Goal: Task Accomplishment & Management: Manage account settings

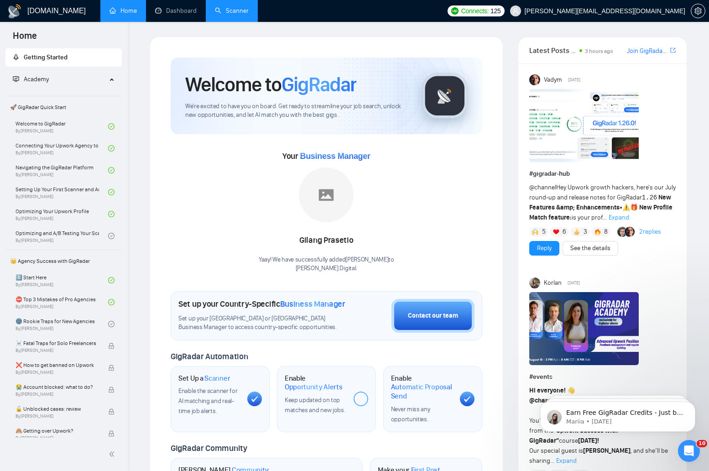
click at [237, 13] on link "Scanner" at bounding box center [232, 11] width 34 height 8
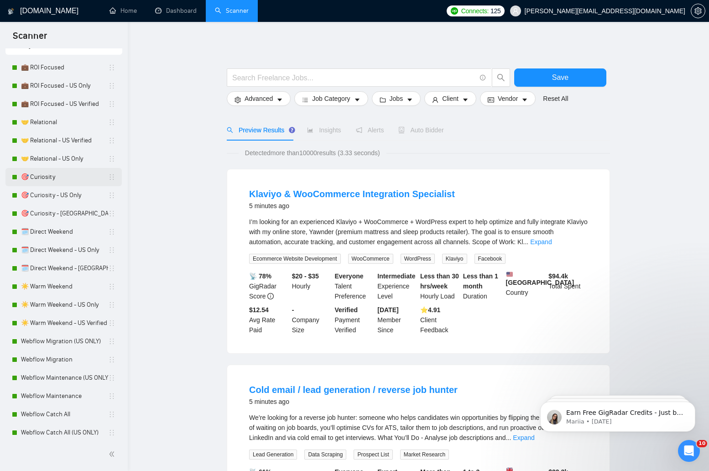
scroll to position [36, 0]
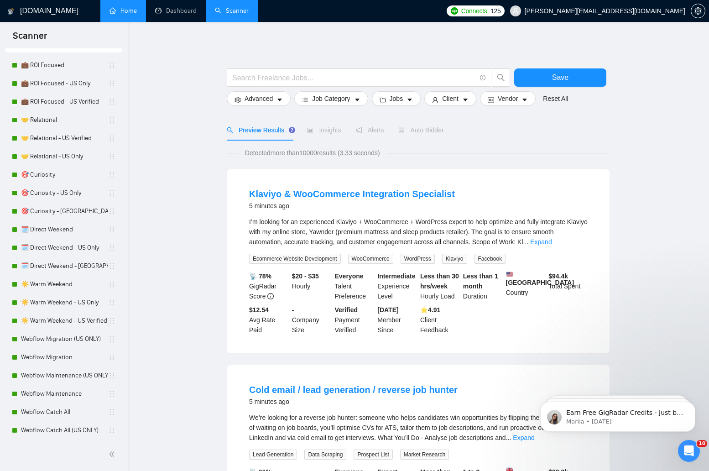
click at [127, 15] on link "Home" at bounding box center [122, 11] width 27 height 8
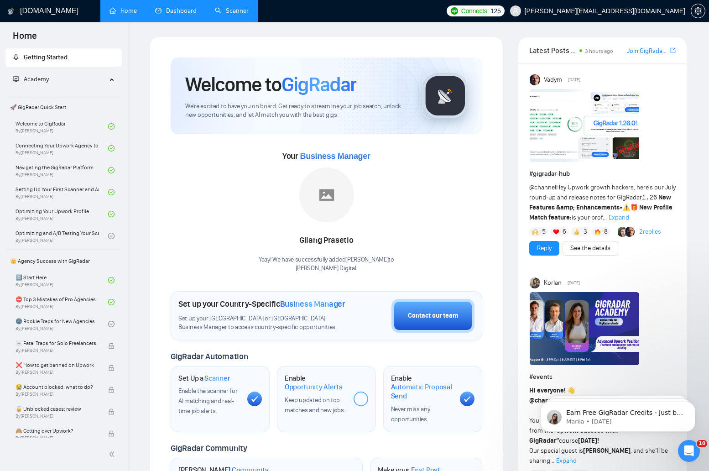
click at [165, 15] on link "Dashboard" at bounding box center [176, 11] width 42 height 8
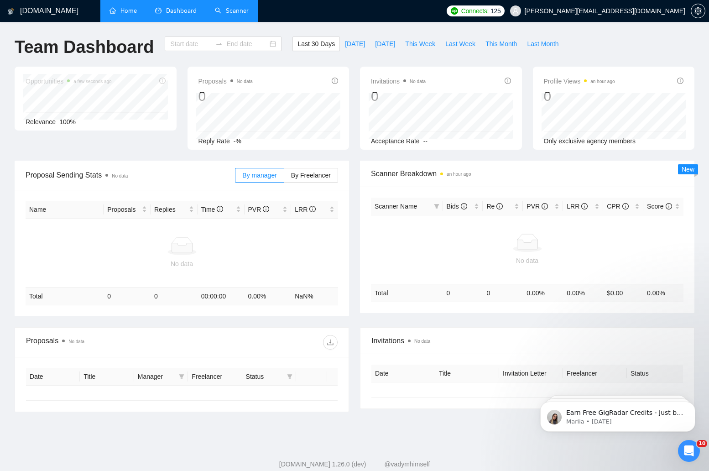
type input "2025-07-19"
type input "2025-08-18"
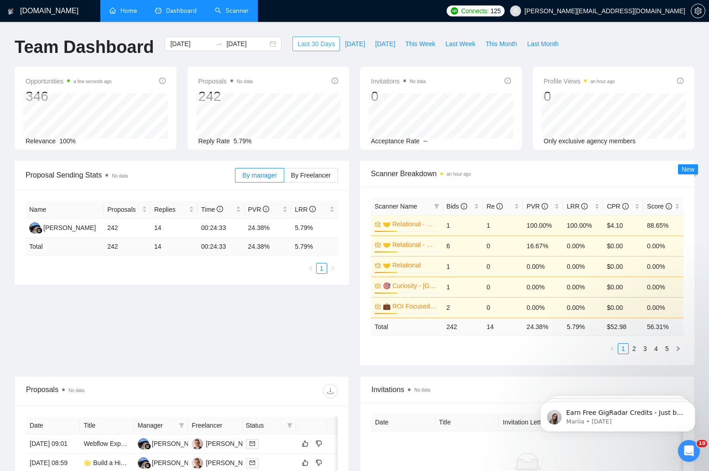
click at [308, 48] on span "Last 30 Days" at bounding box center [315, 44] width 37 height 10
click at [264, 42] on div "2025-07-19 2025-08-18" at bounding box center [223, 43] width 117 height 15
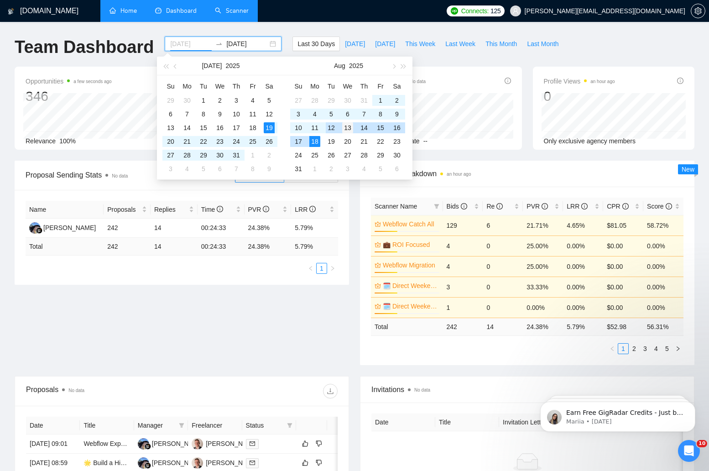
type input "2025-08-13"
click at [344, 128] on div "13" at bounding box center [347, 127] width 11 height 11
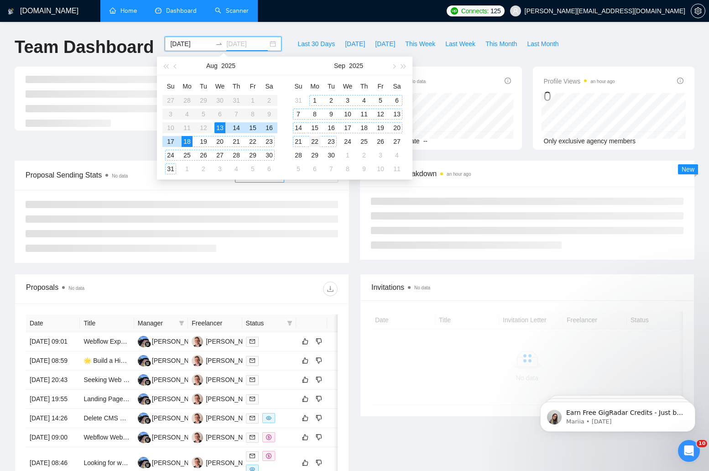
type input "2025-09-22"
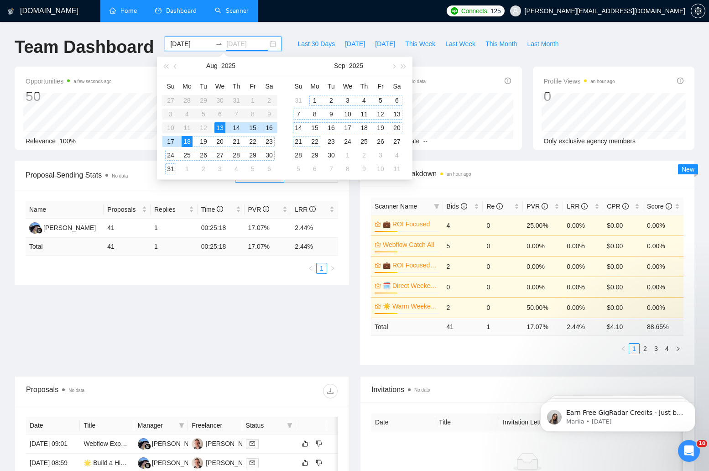
click at [314, 143] on div "22" at bounding box center [314, 141] width 11 height 11
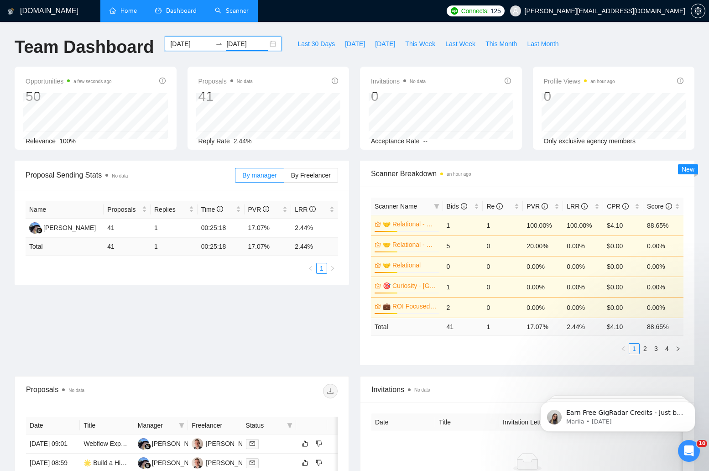
click at [263, 40] on div "2025-08-13 2025-09-22" at bounding box center [223, 43] width 117 height 15
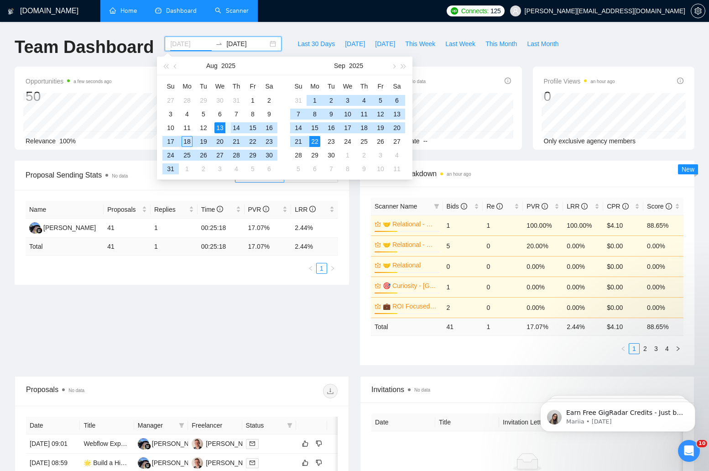
type input "2025-08-13"
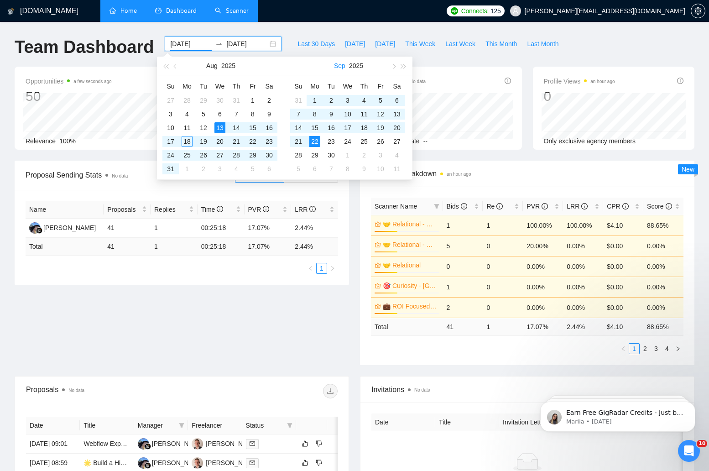
click at [338, 64] on button "Sep" at bounding box center [339, 66] width 11 height 18
click at [238, 40] on input "2025-09-22" at bounding box center [247, 44] width 42 height 10
type input "2025-08-18"
click at [188, 142] on div "18" at bounding box center [187, 141] width 11 height 11
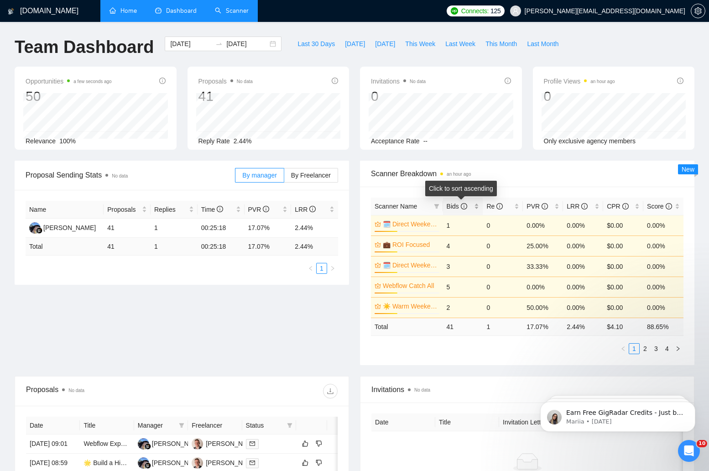
click at [454, 204] on span "Bids" at bounding box center [457, 206] width 21 height 7
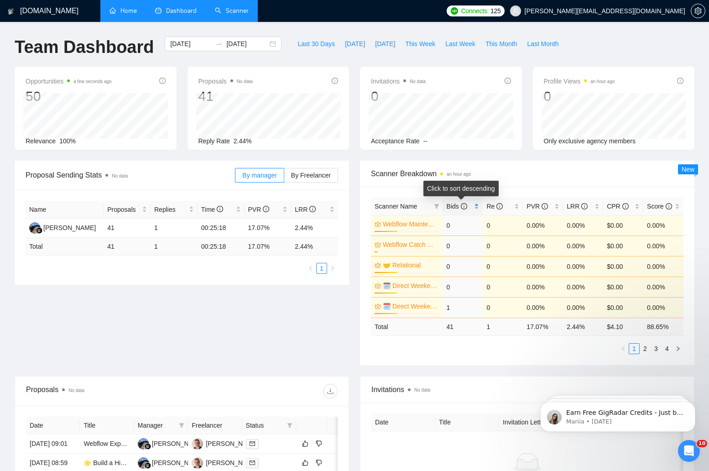
click at [454, 204] on span "Bids" at bounding box center [457, 206] width 21 height 7
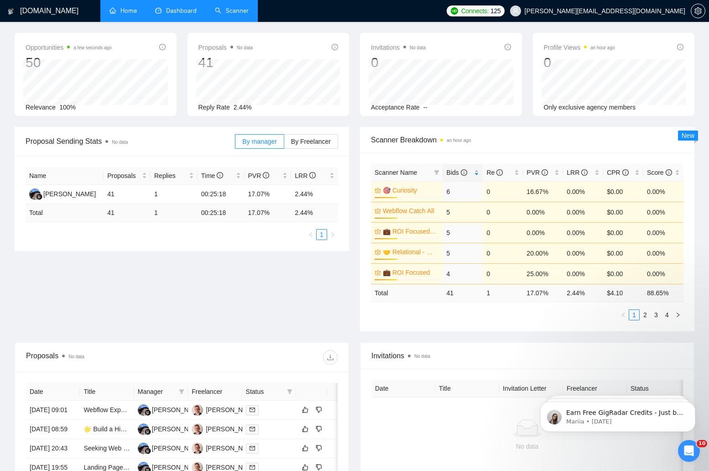
scroll to position [37, 0]
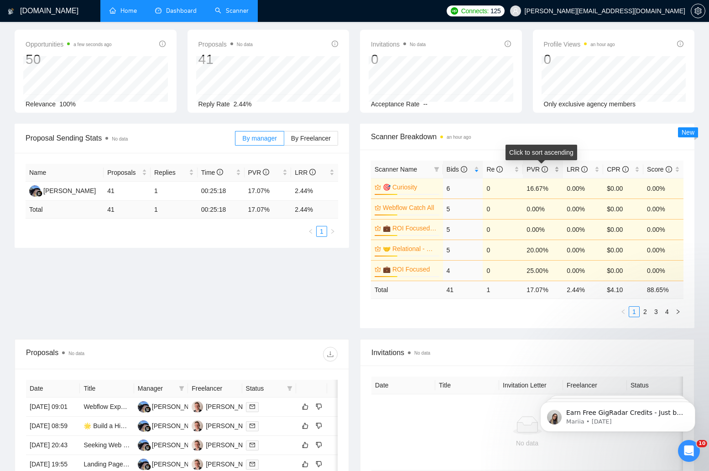
click at [533, 167] on span "PVR" at bounding box center [537, 169] width 21 height 7
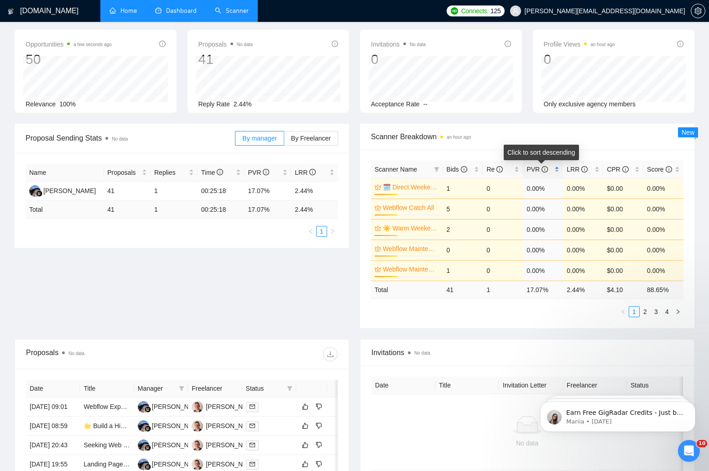
click at [533, 167] on span "PVR" at bounding box center [537, 169] width 21 height 7
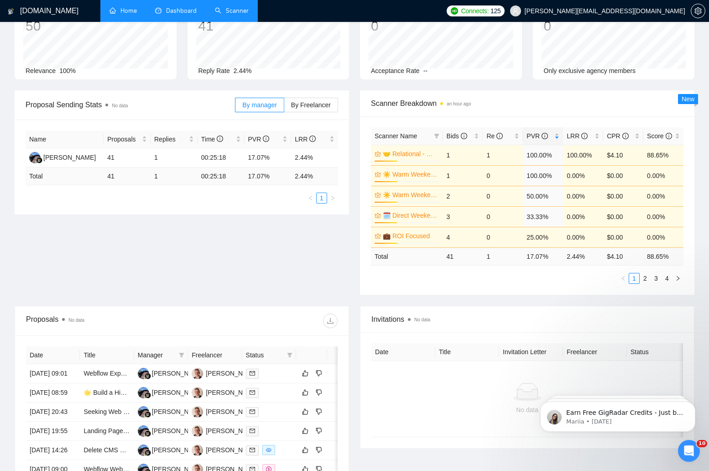
scroll to position [72, 0]
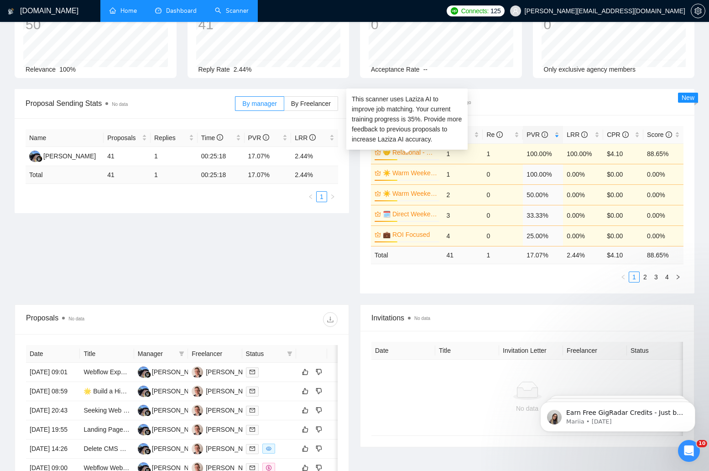
click at [377, 154] on icon "crown" at bounding box center [377, 152] width 5 height 5
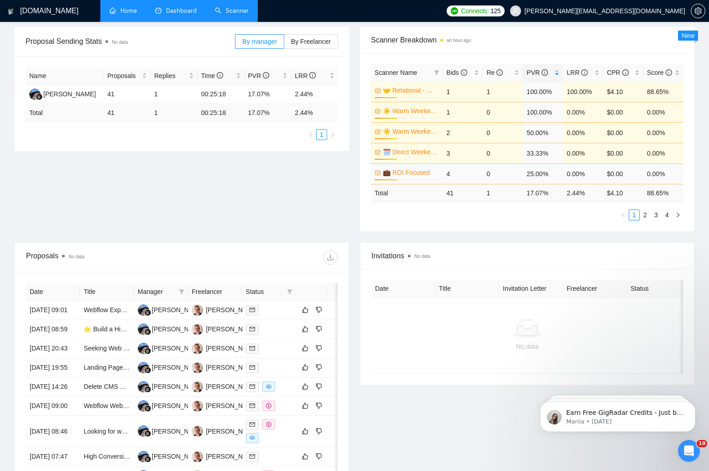
scroll to position [0, 0]
